Goal: Task Accomplishment & Management: Use online tool/utility

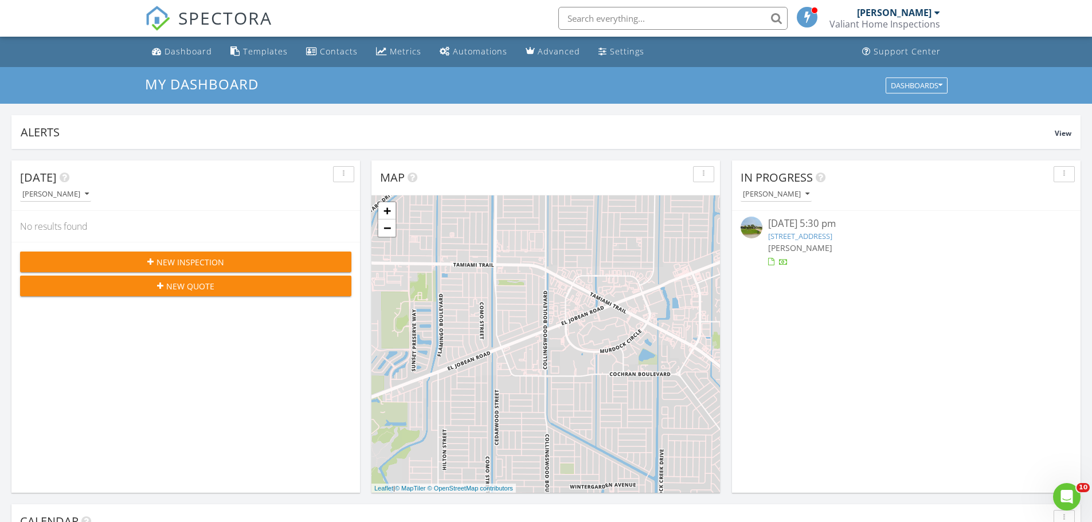
click at [832, 235] on link "254 Rotonda Blvd E, Rotonda West, FL 33947" at bounding box center [800, 236] width 64 height 10
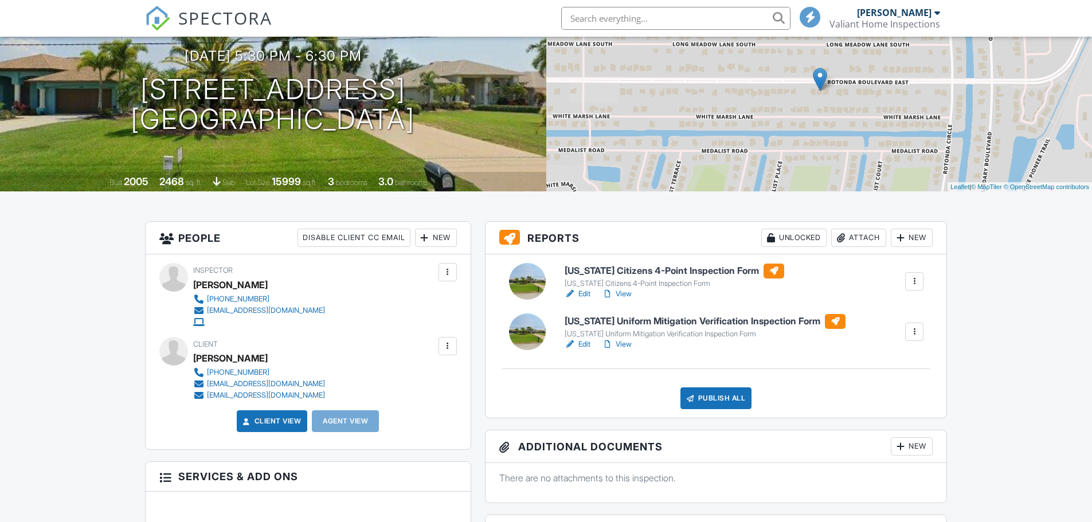
click at [619, 293] on link "View" at bounding box center [617, 293] width 30 height 11
click at [736, 399] on div "Publish All" at bounding box center [716, 398] width 72 height 22
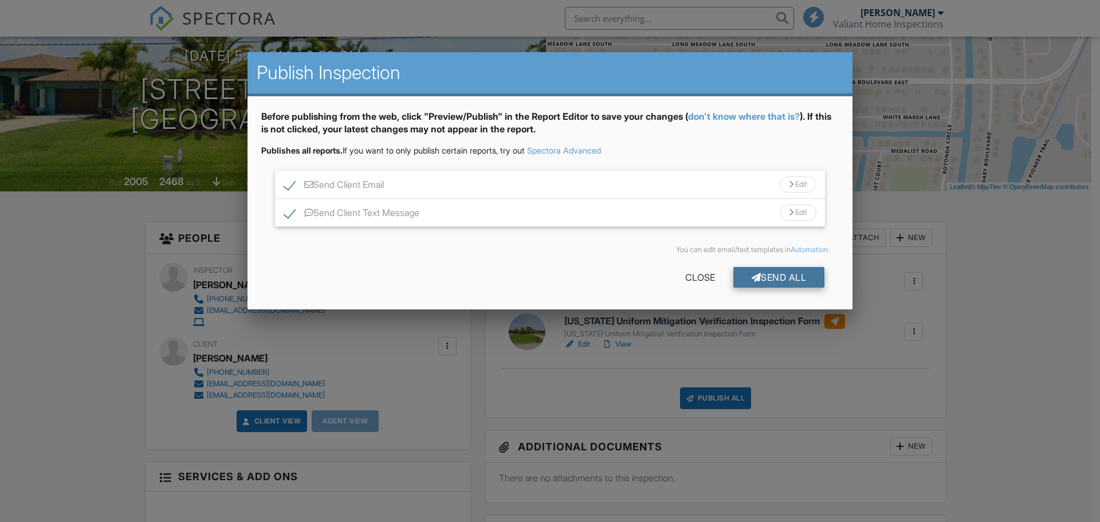
click at [773, 281] on div "Send All" at bounding box center [779, 277] width 92 height 21
